Goal: Task Accomplishment & Management: Manage account settings

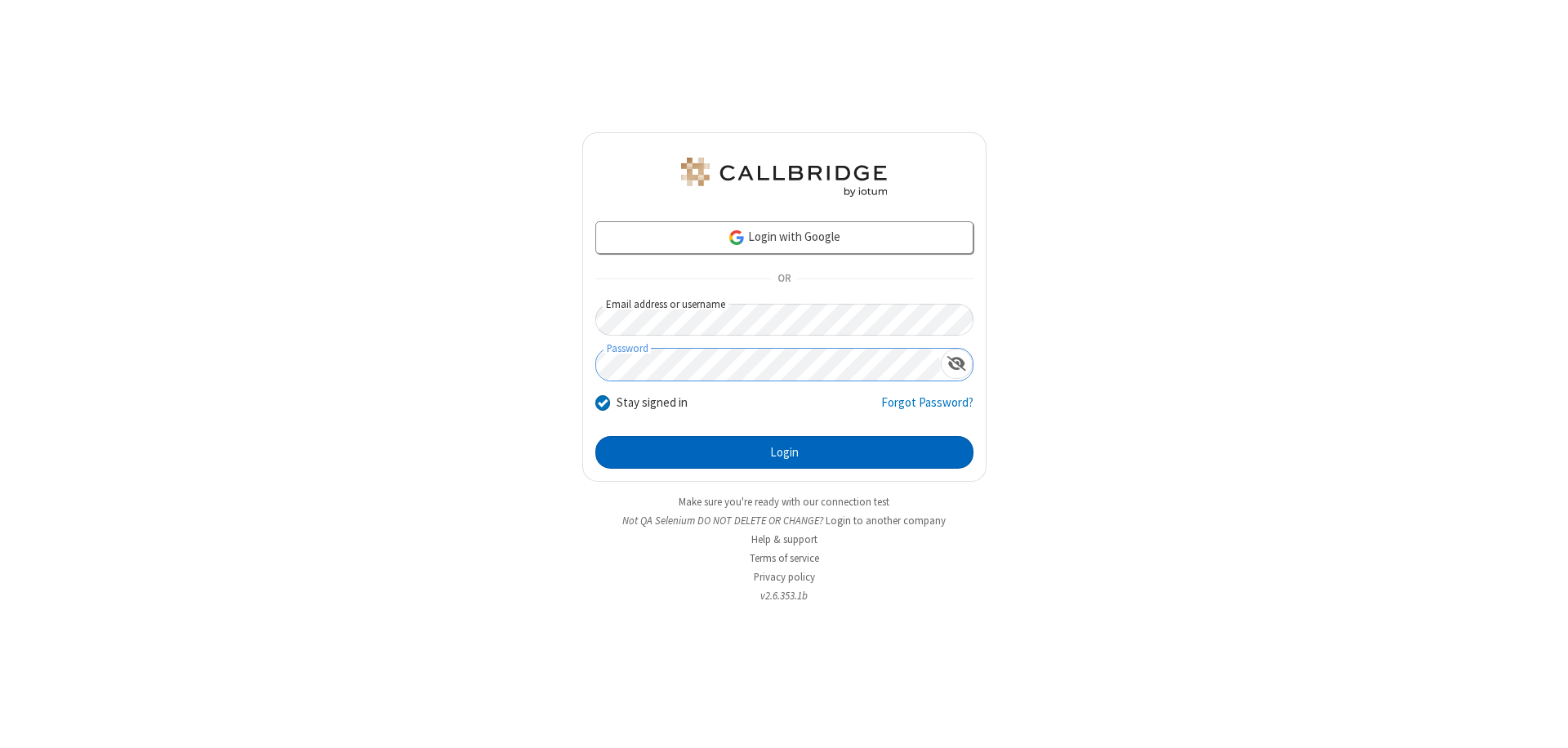
click at [784, 452] on button "Login" at bounding box center [785, 452] width 378 height 33
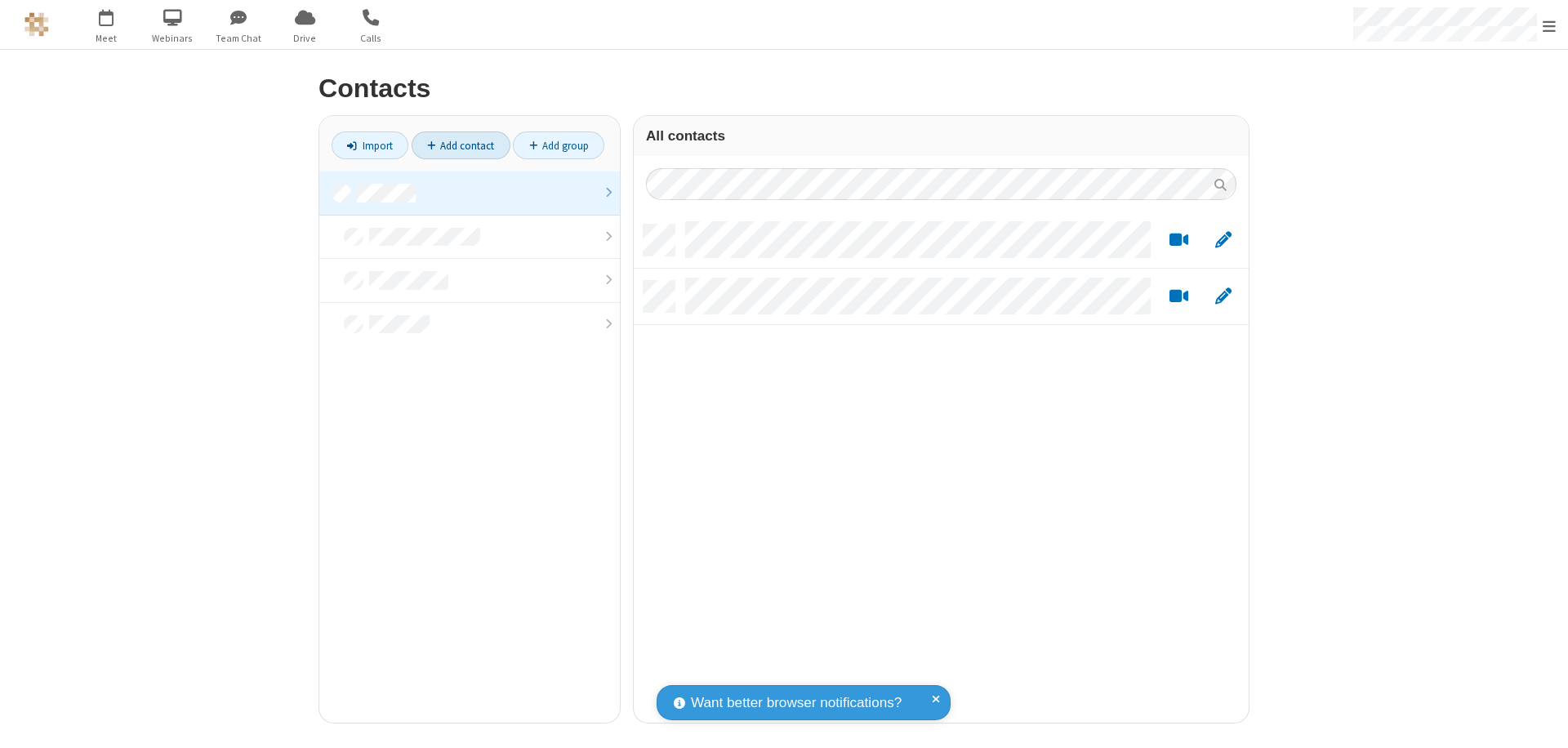
click at [470, 192] on link at bounding box center [469, 193] width 301 height 44
click at [461, 146] on link "Add contact" at bounding box center [461, 146] width 99 height 28
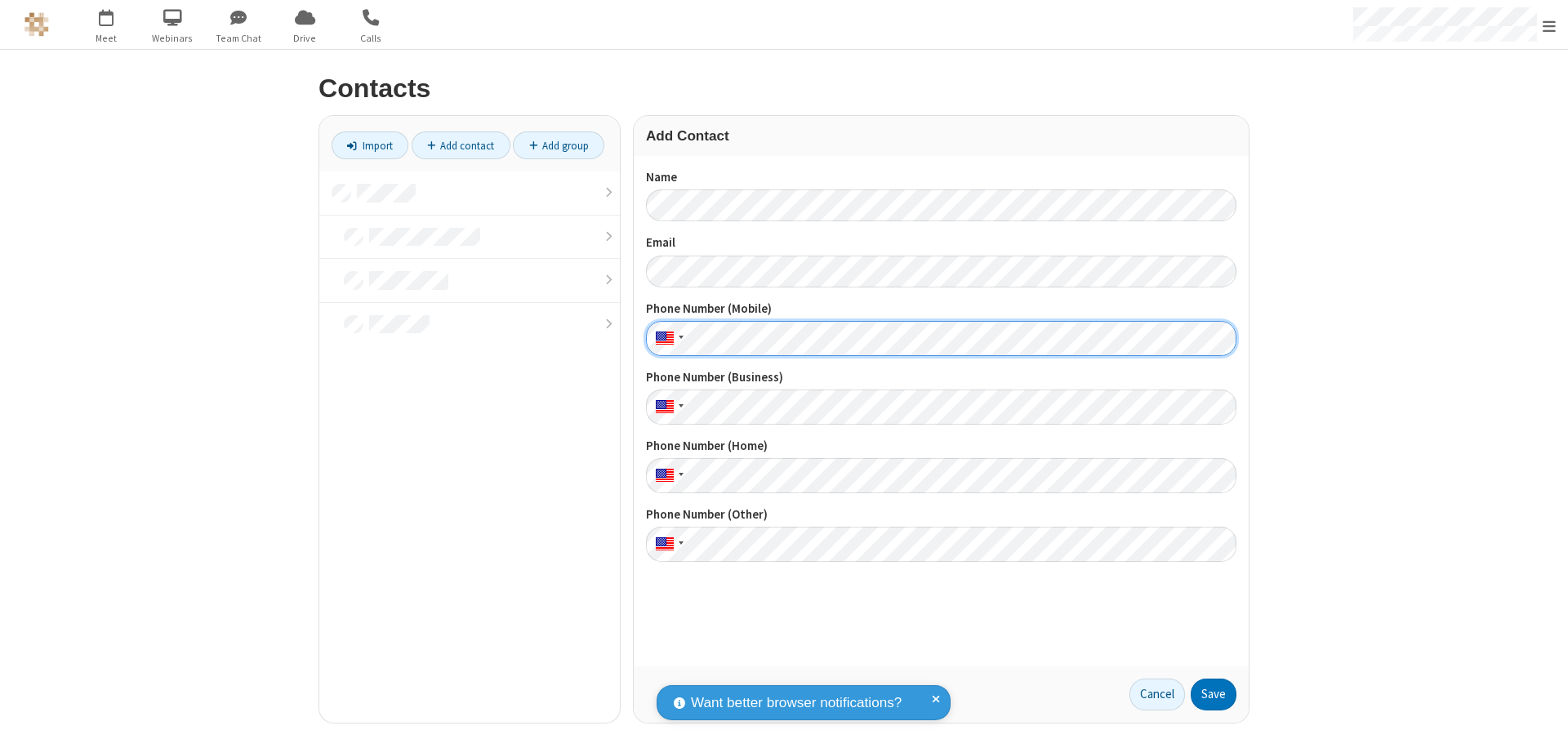
click at [1214, 694] on button "Save" at bounding box center [1213, 695] width 46 height 33
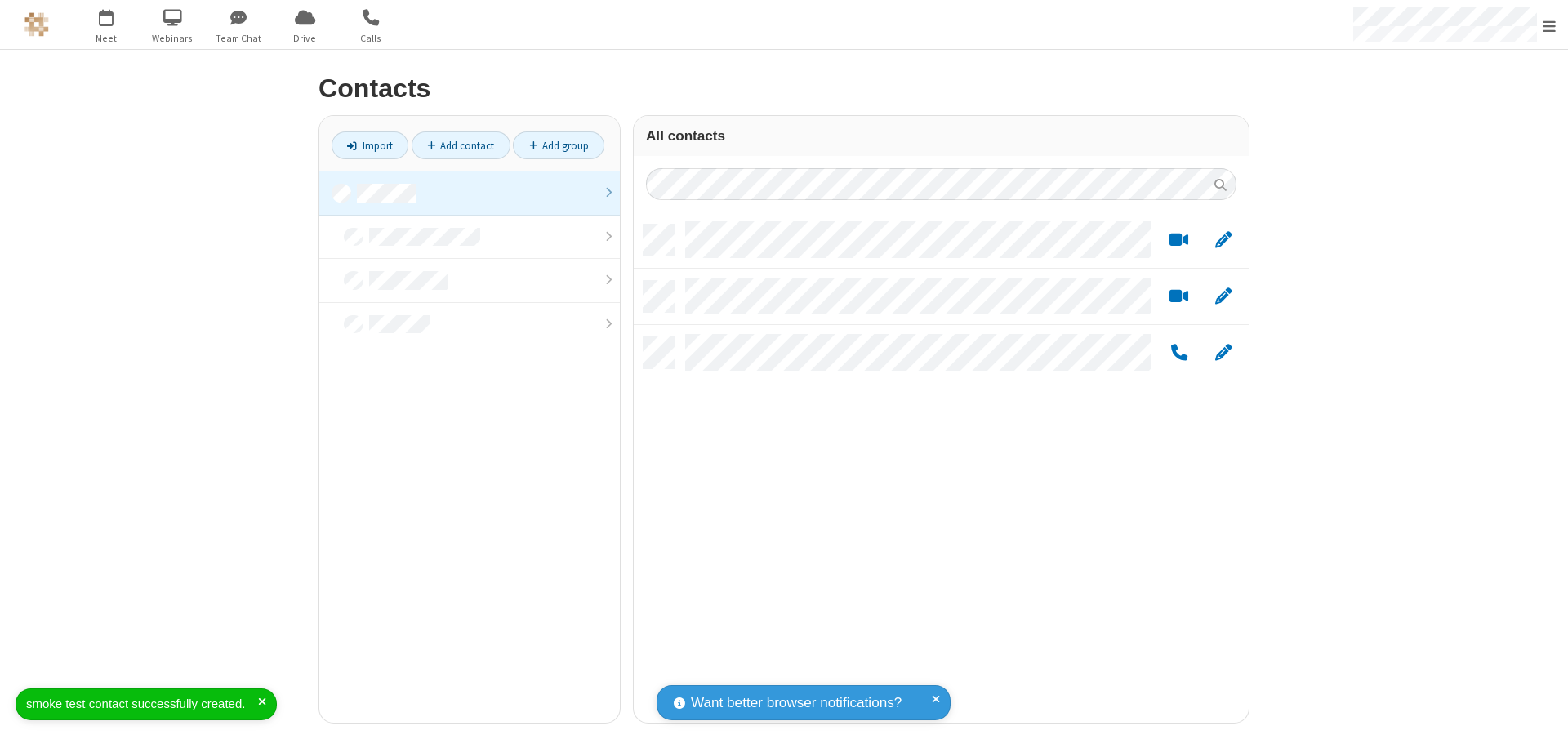
scroll to position [498, 603]
